Goal: Find specific page/section: Find specific page/section

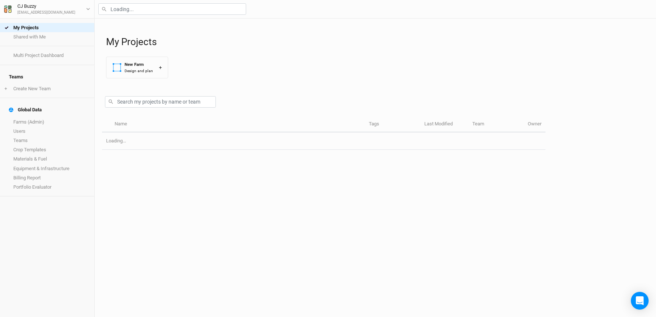
click at [179, 14] on div at bounding box center [375, 9] width 561 height 18
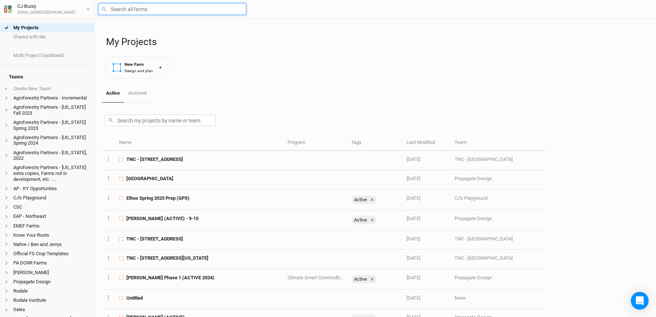
click at [180, 13] on input "text" at bounding box center [172, 8] width 148 height 11
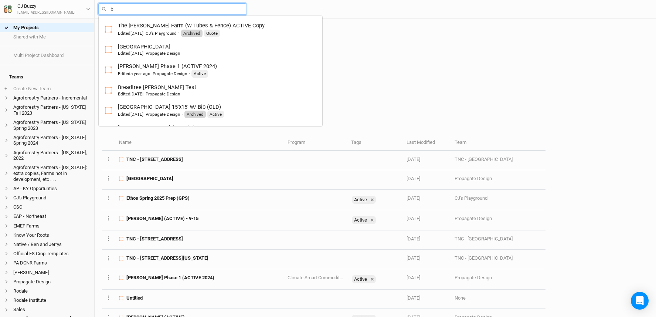
type input "ba"
type input "barred [GEOGRAPHIC_DATA]"
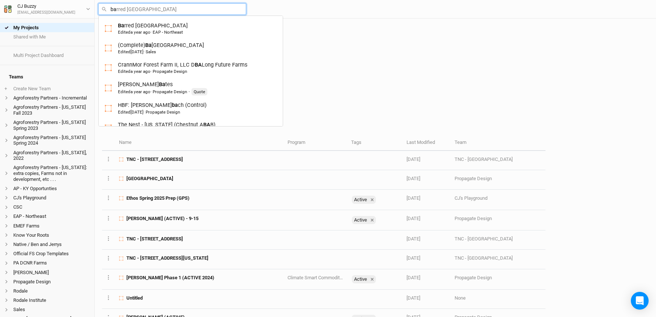
type input "bas"
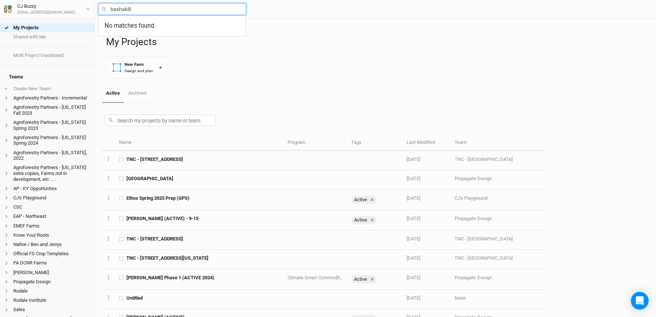
type input "bashakill"
click at [260, 106] on div at bounding box center [324, 119] width 444 height 32
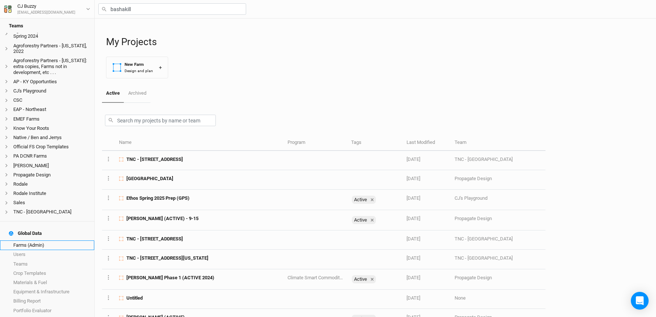
click at [30, 242] on link "Farms (Admin)" at bounding box center [47, 244] width 94 height 9
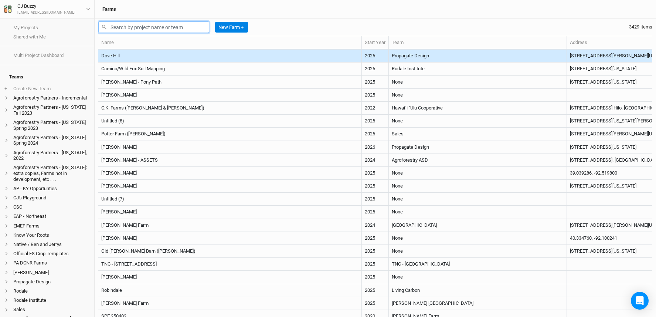
click at [145, 27] on input "text" at bounding box center [153, 26] width 111 height 11
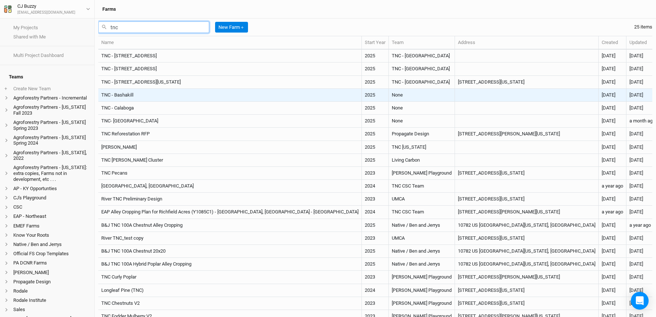
type input "tnc"
click at [128, 92] on td "TNC - Bashakill" at bounding box center [230, 95] width 264 height 13
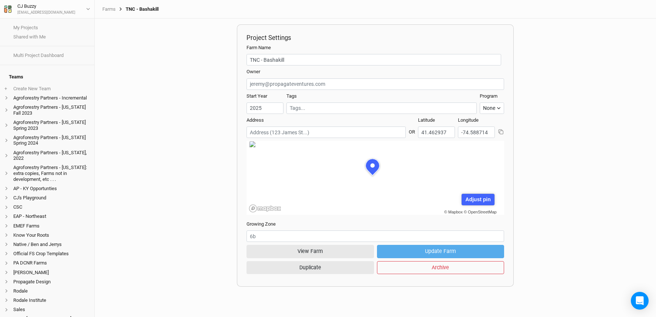
scroll to position [37, 111]
click at [336, 254] on button "View Farm" at bounding box center [311, 251] width 128 height 13
